Goal: Transaction & Acquisition: Obtain resource

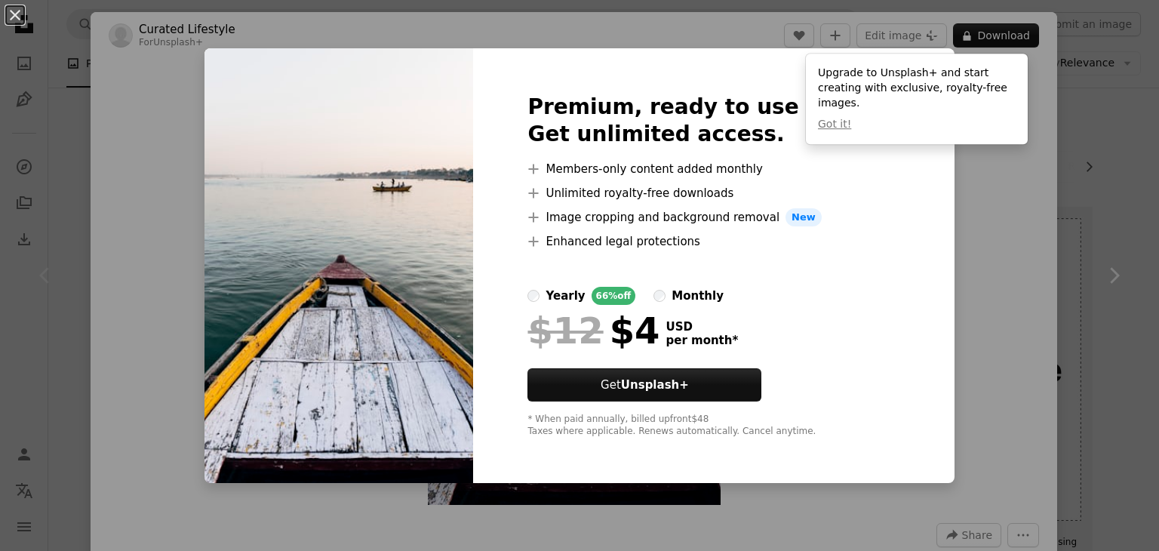
scroll to position [151, 0]
click at [972, 192] on div "An X shape Premium, ready to use images. Get unlimited access. A plus sign Memb…" at bounding box center [579, 275] width 1159 height 551
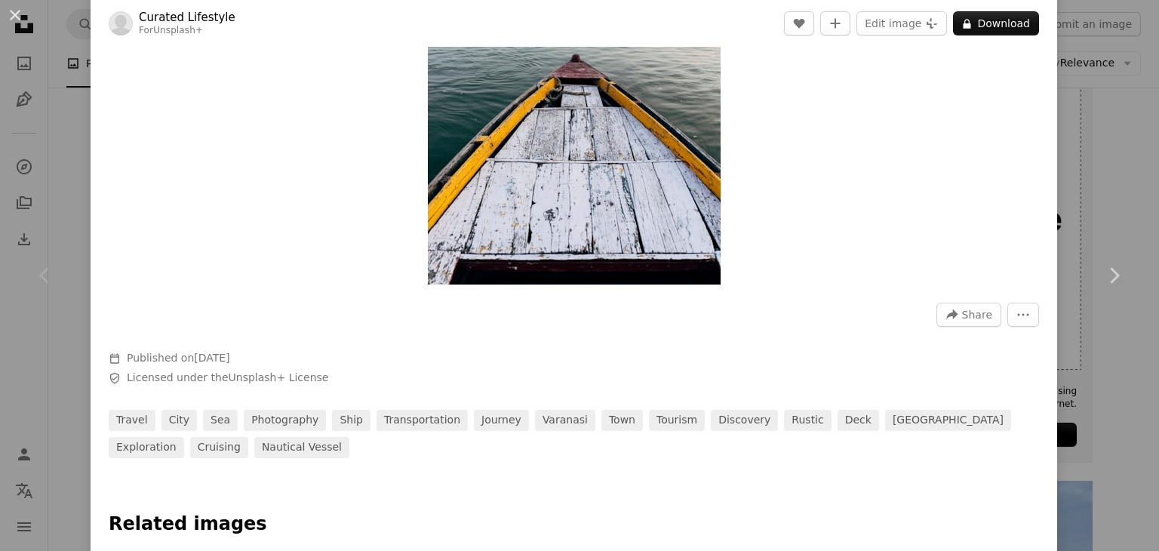
scroll to position [302, 0]
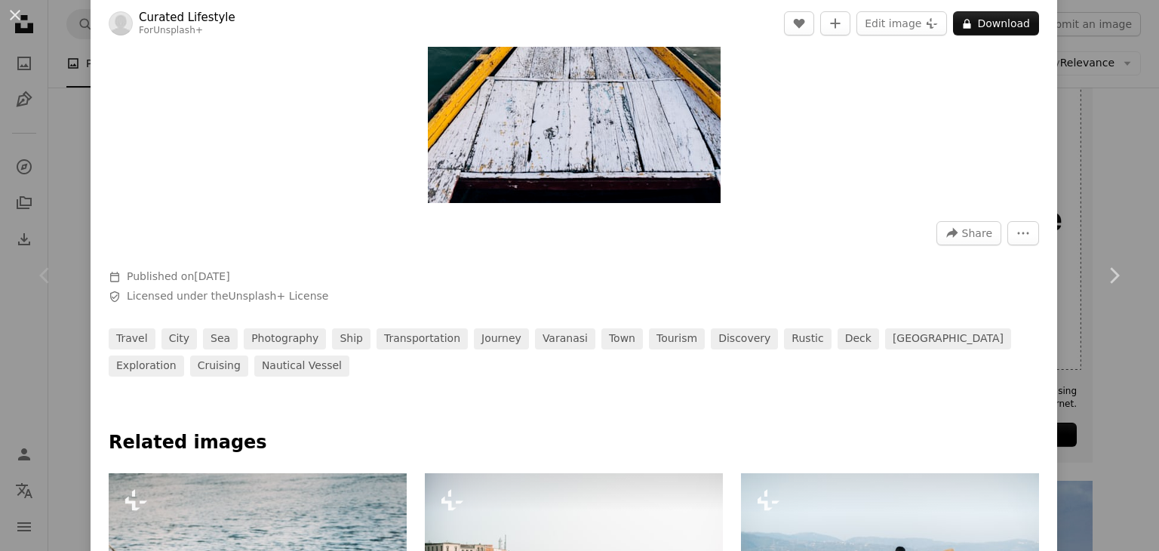
drag, startPoint x: 642, startPoint y: 119, endPoint x: 895, endPoint y: 84, distance: 255.3
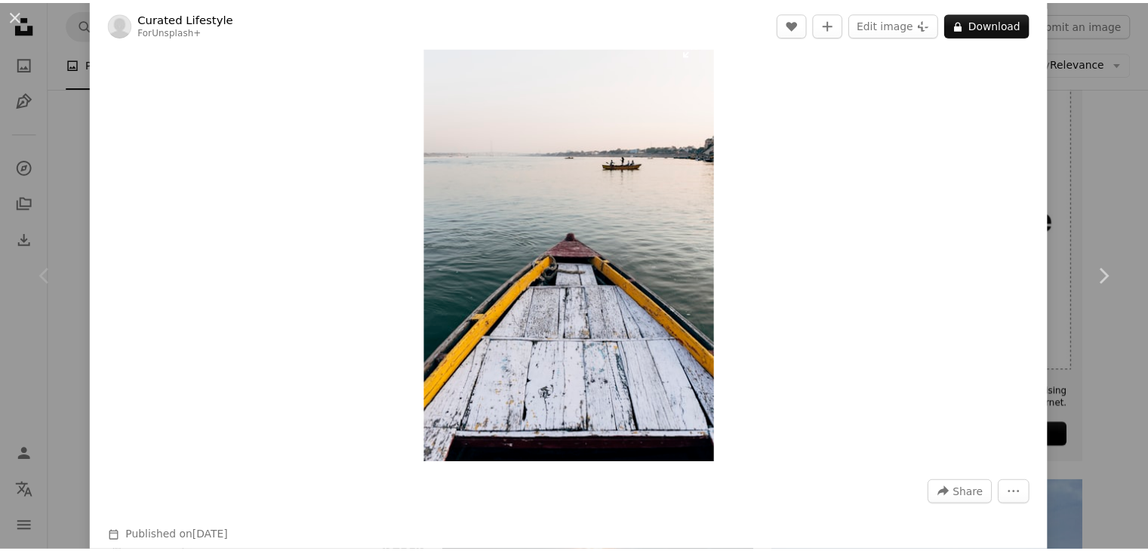
scroll to position [0, 0]
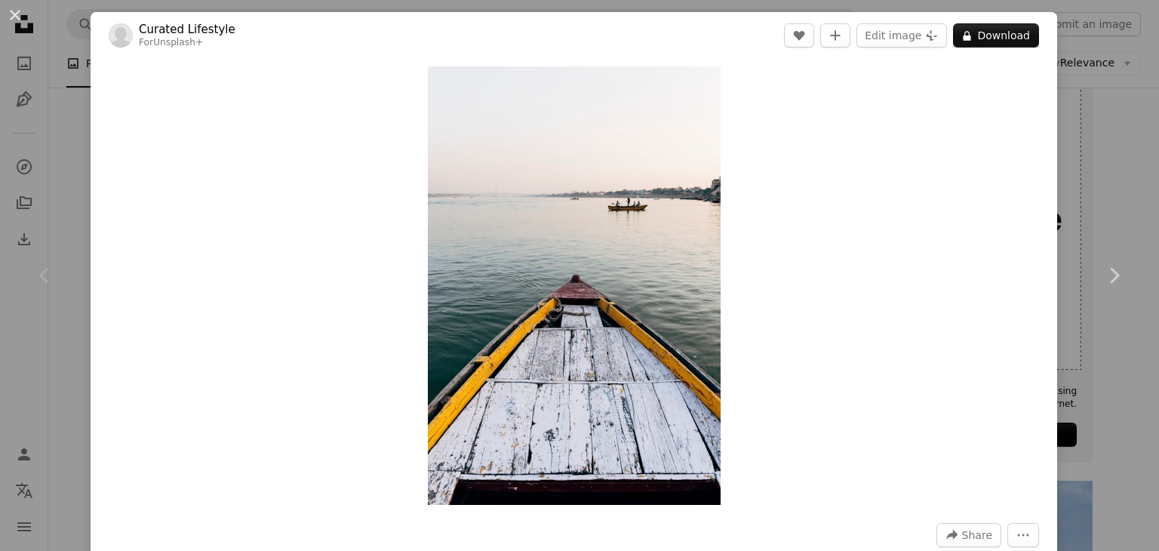
click at [39, 82] on div "An X shape Chevron left Chevron right Curated Lifestyle For Unsplash+ A heart A…" at bounding box center [579, 275] width 1159 height 551
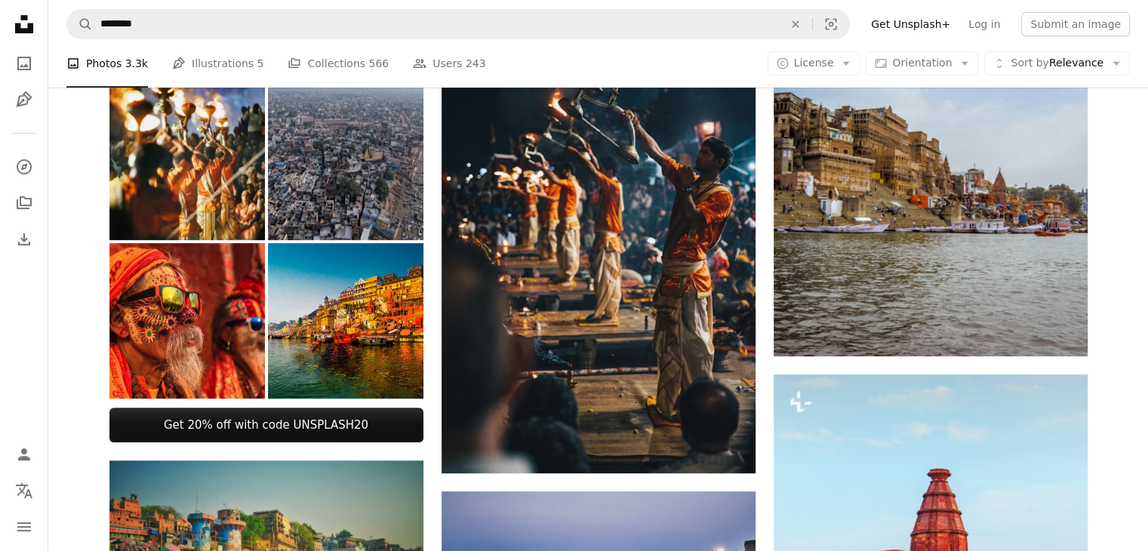
scroll to position [679, 0]
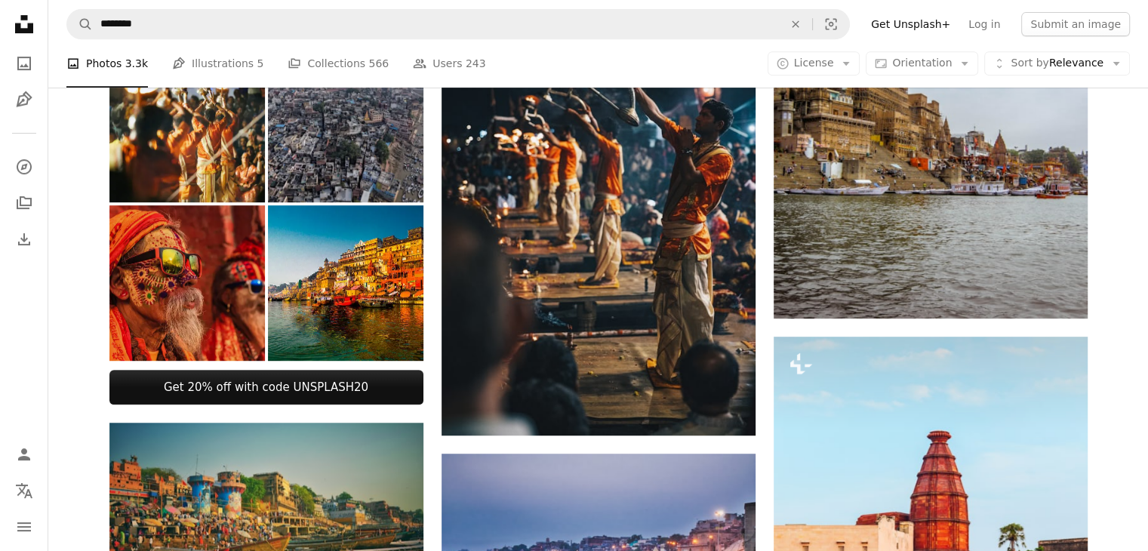
click at [202, 223] on img at bounding box center [186, 282] width 155 height 155
